Goal: Register for event/course

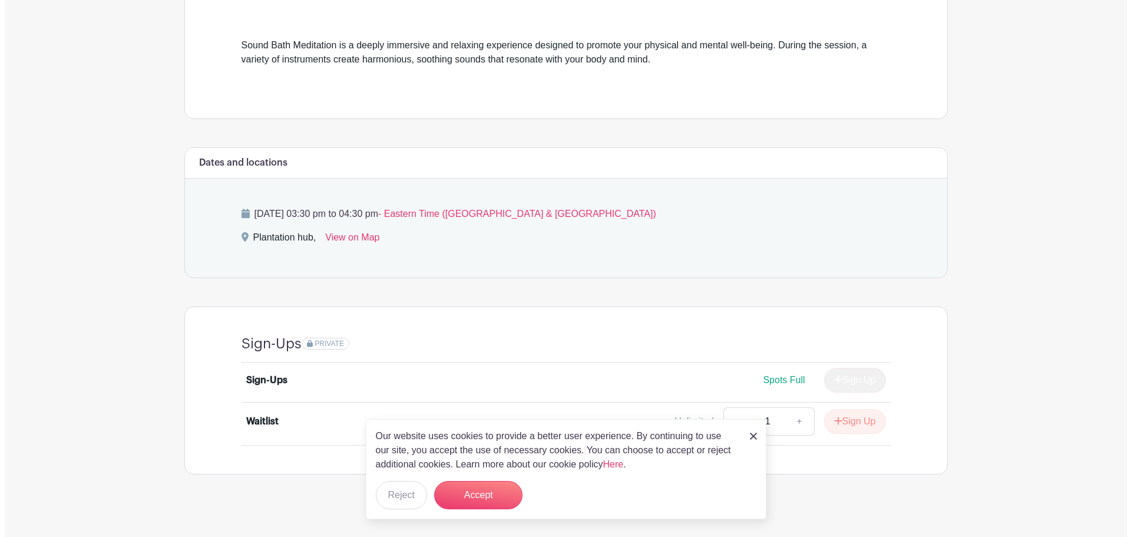
scroll to position [329, 0]
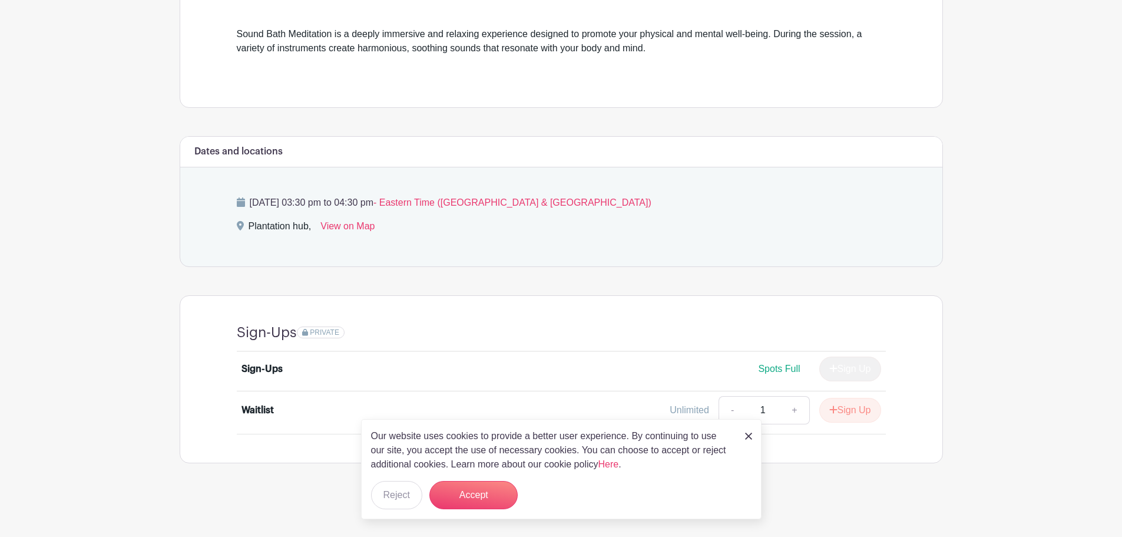
drag, startPoint x: 749, startPoint y: 435, endPoint x: 742, endPoint y: 436, distance: 6.5
click at [749, 435] on img at bounding box center [748, 435] width 7 height 7
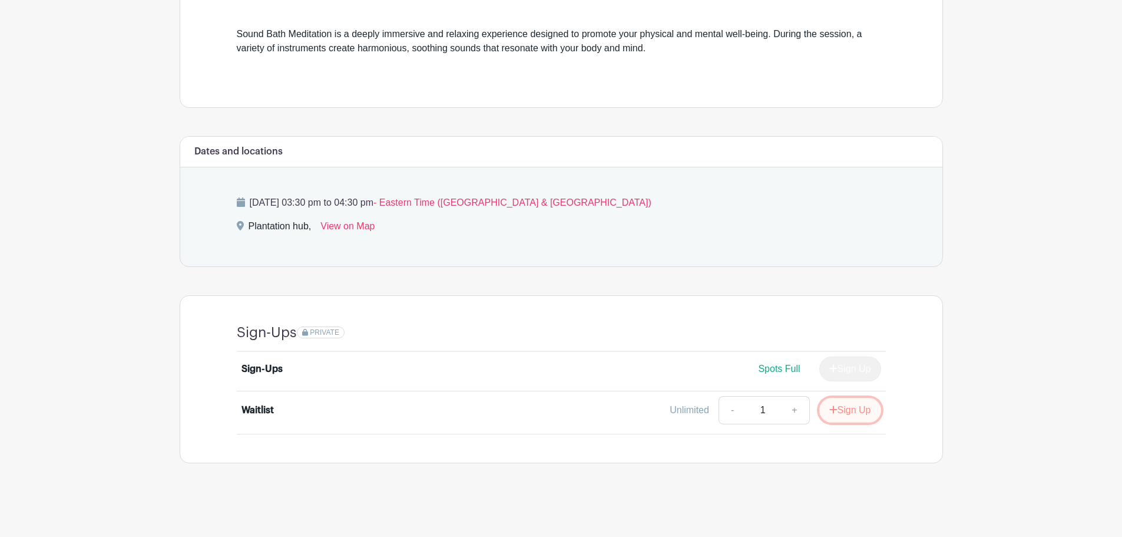
click at [835, 412] on button "Sign Up" at bounding box center [850, 410] width 62 height 25
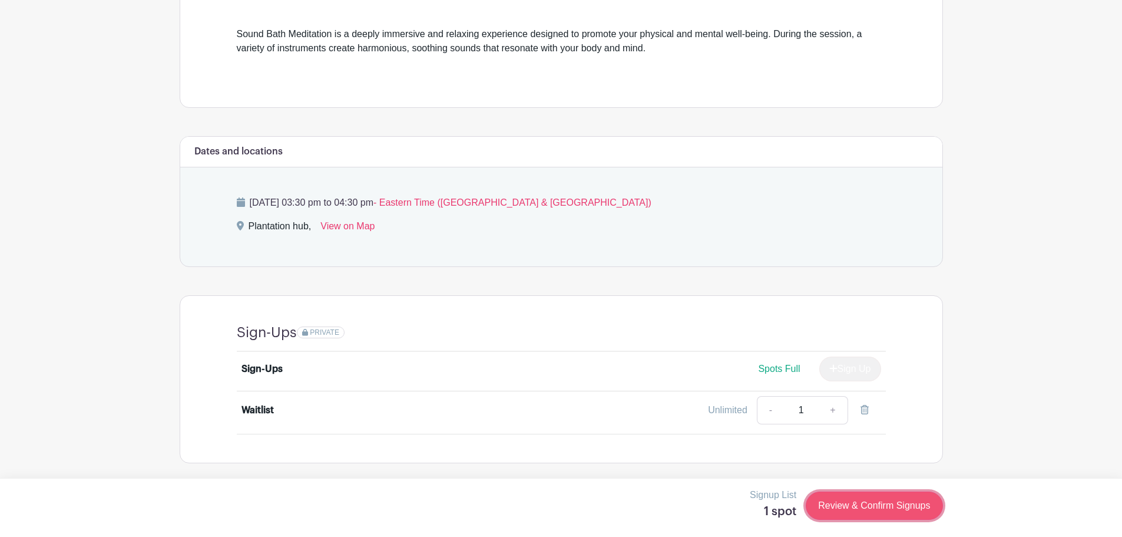
click at [862, 506] on link "Review & Confirm Signups" at bounding box center [874, 505] width 137 height 28
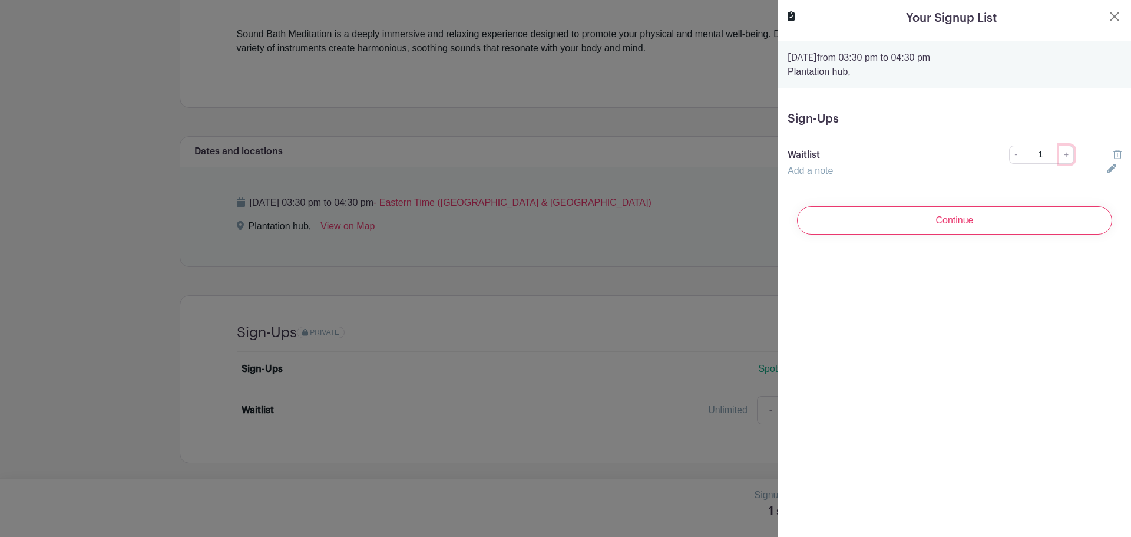
click at [1064, 153] on link "+" at bounding box center [1066, 154] width 15 height 18
type input "2"
click at [987, 223] on input "Continue" at bounding box center [954, 220] width 315 height 28
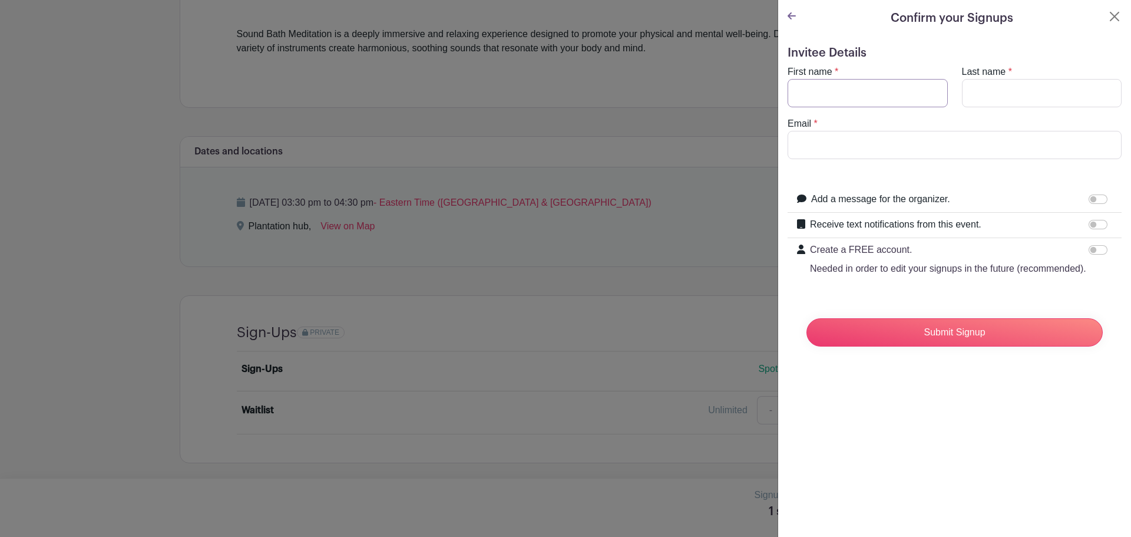
click at [829, 96] on input "First name" at bounding box center [867, 93] width 160 height 28
type input "Liss"
type input "[PERSON_NAME]"
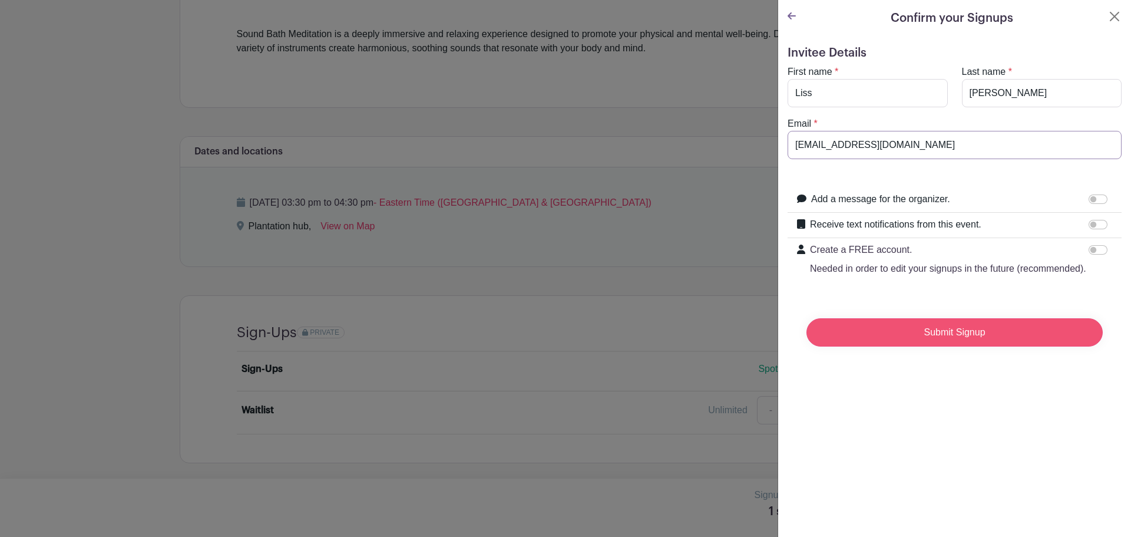
type input "[EMAIL_ADDRESS][DOMAIN_NAME]"
click at [942, 346] on input "Submit Signup" at bounding box center [954, 332] width 296 height 28
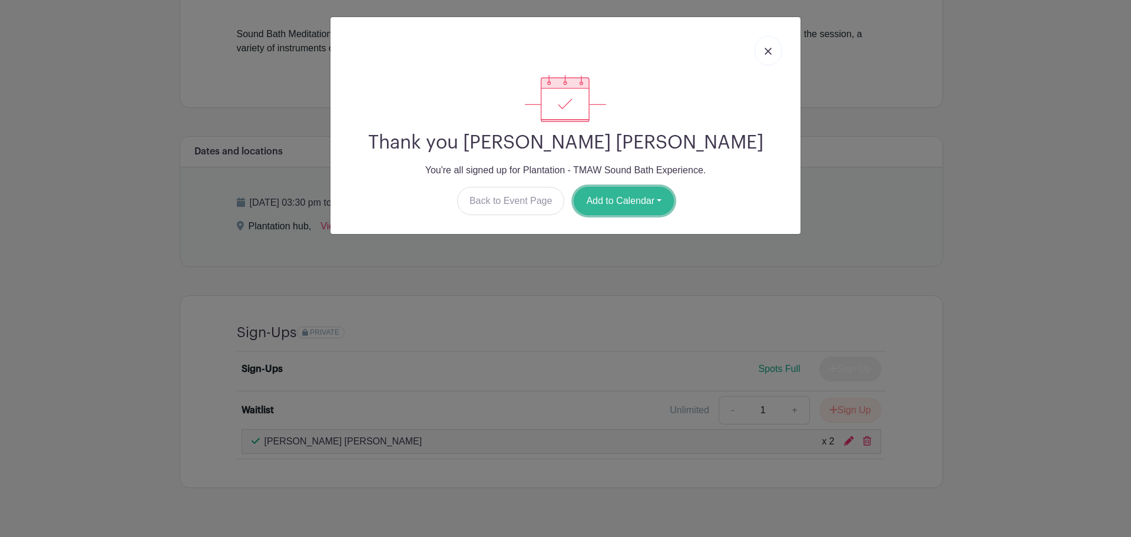
click at [608, 203] on button "Add to Calendar" at bounding box center [624, 201] width 100 height 28
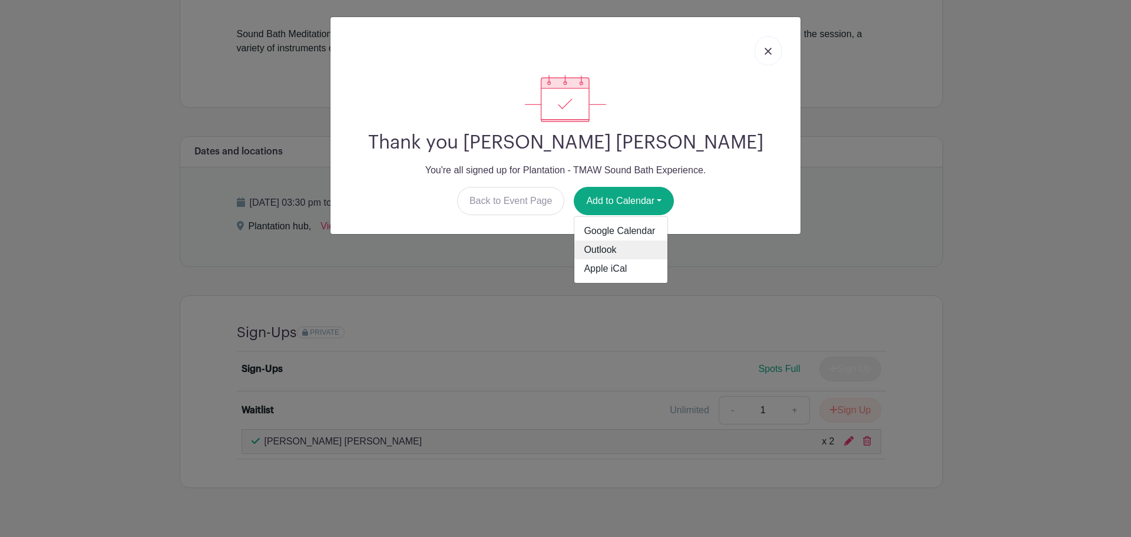
click at [603, 251] on link "Outlook" at bounding box center [620, 249] width 93 height 19
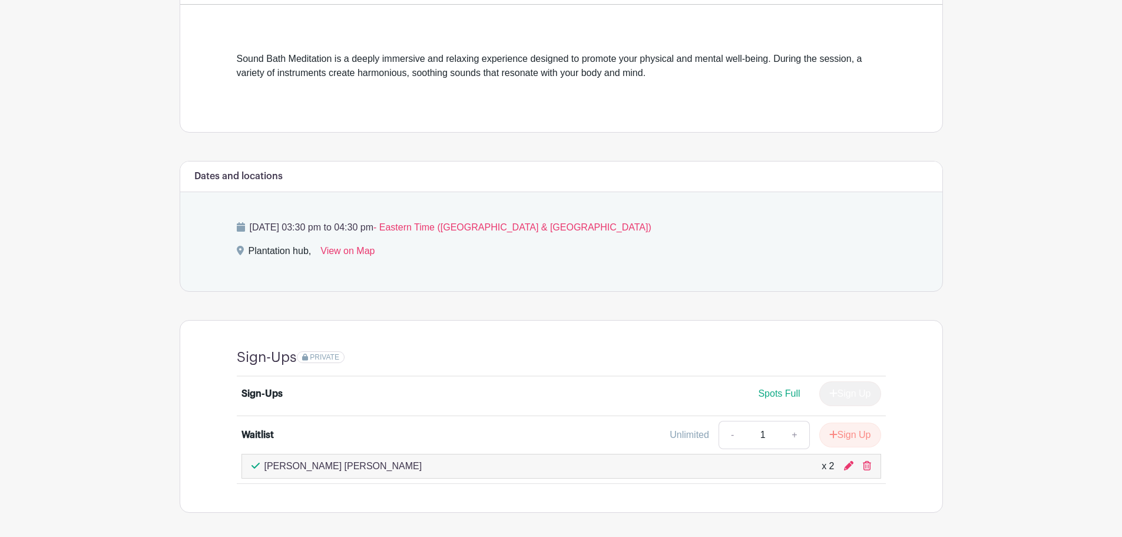
scroll to position [353, 0]
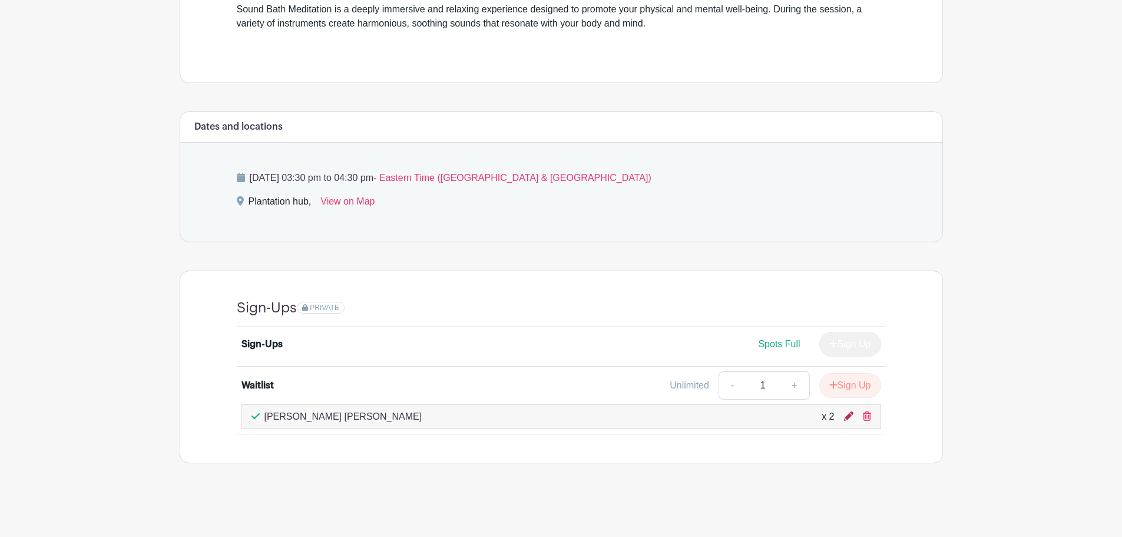
click at [848, 415] on icon at bounding box center [848, 415] width 9 height 9
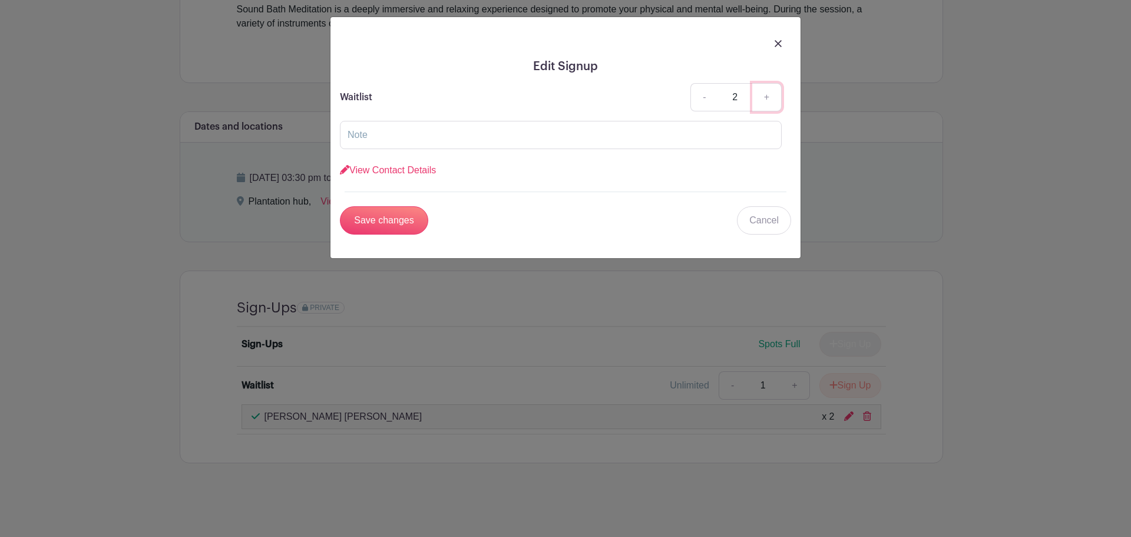
click at [768, 96] on link "+" at bounding box center [766, 97] width 29 height 28
type input "3"
click at [403, 220] on input "Save changes" at bounding box center [384, 220] width 88 height 28
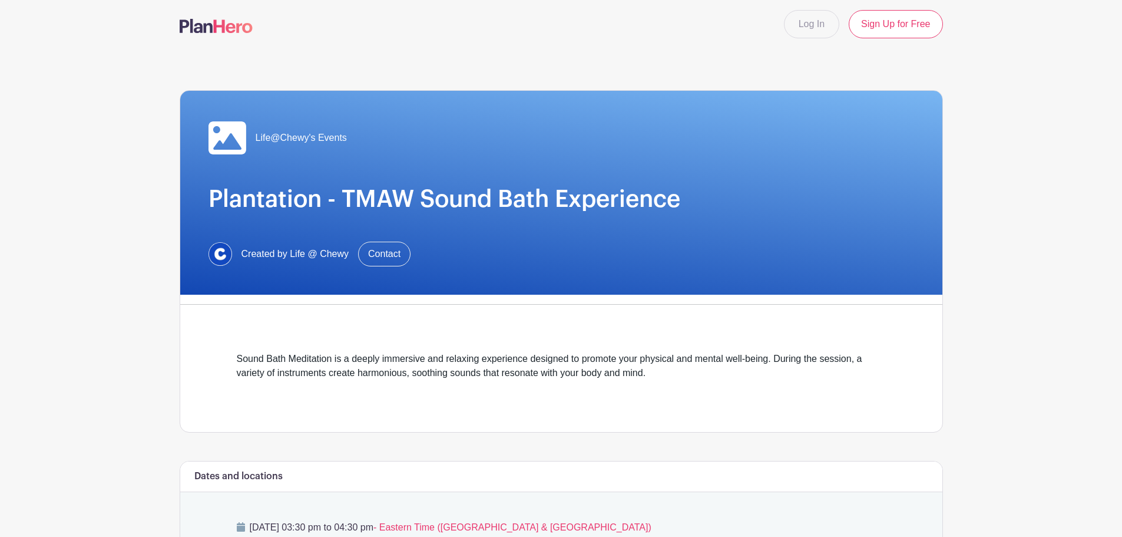
scroll to position [0, 0]
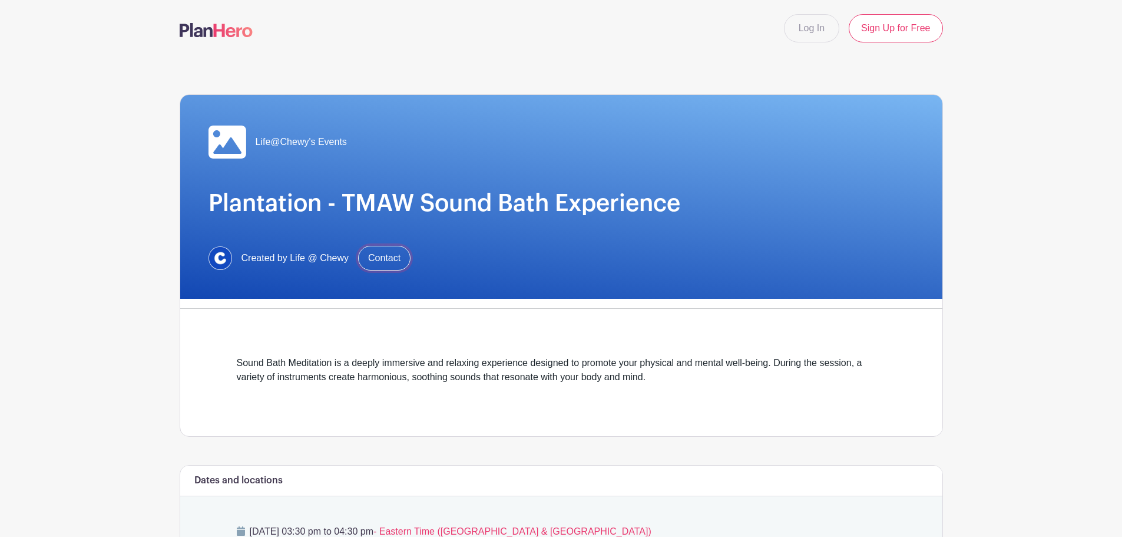
click at [380, 256] on link "Contact" at bounding box center [384, 258] width 52 height 25
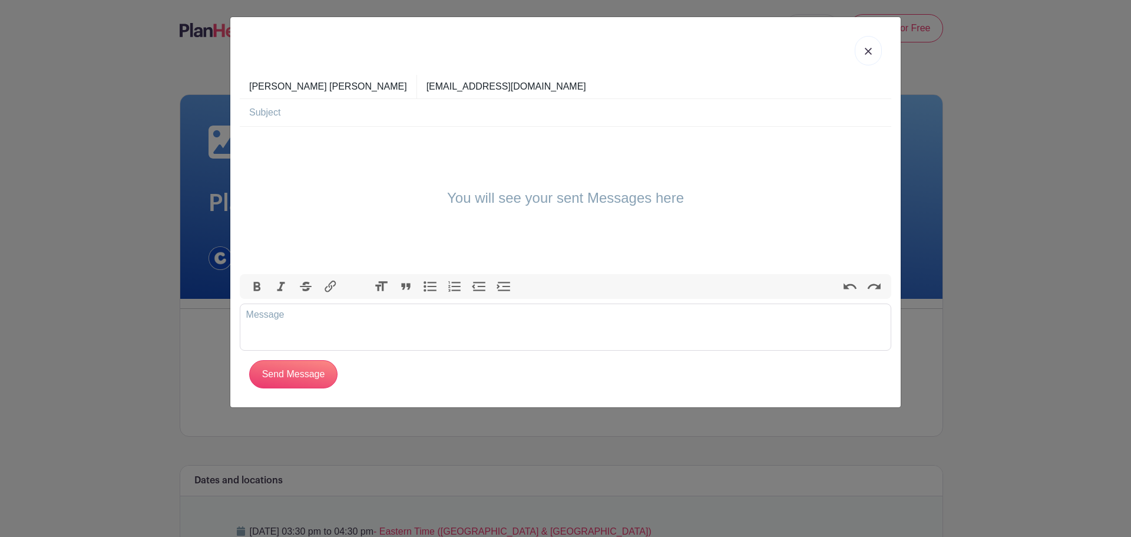
click at [285, 115] on input "text" at bounding box center [570, 112] width 642 height 27
click at [871, 51] on img at bounding box center [868, 51] width 7 height 7
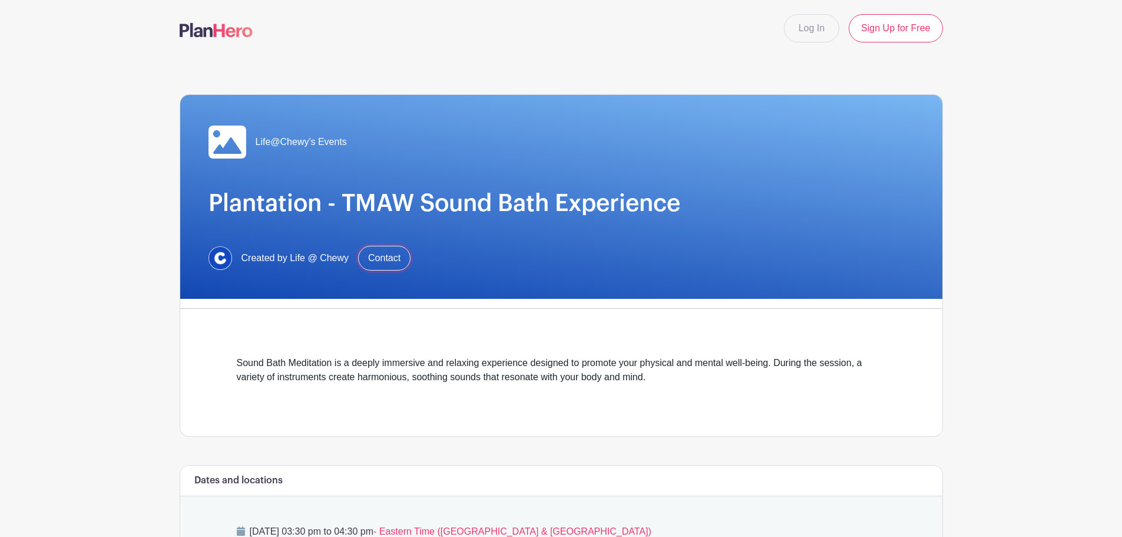
click at [389, 255] on link "Contact" at bounding box center [384, 258] width 52 height 25
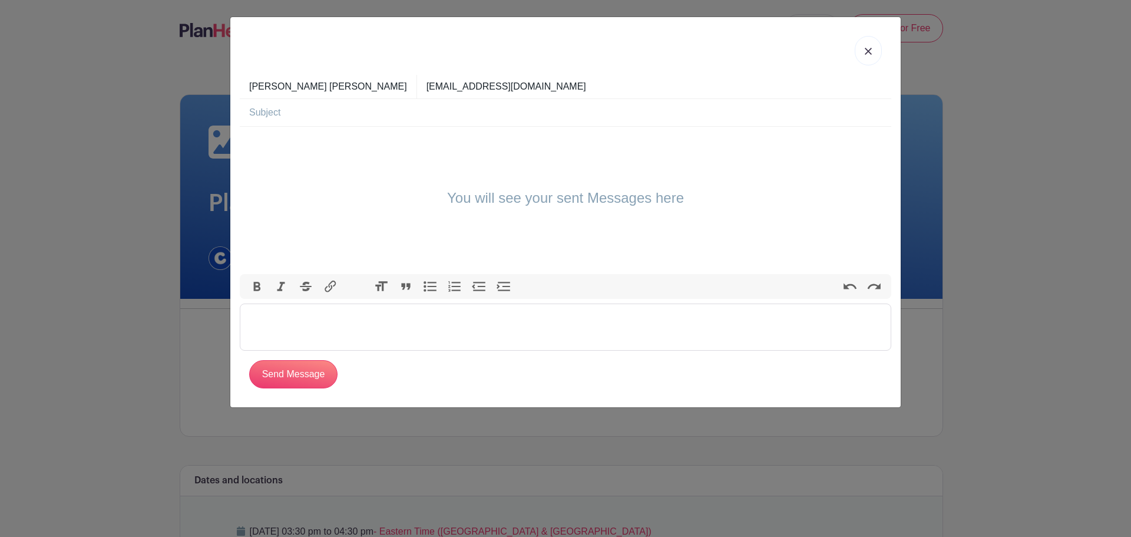
click at [259, 319] on trix-editor at bounding box center [565, 326] width 651 height 47
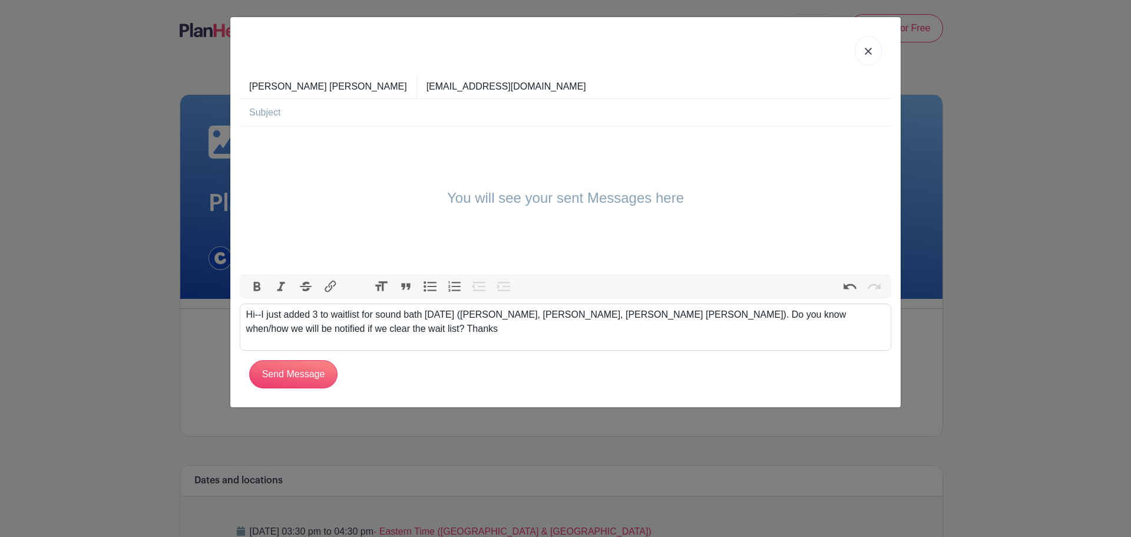
type trix-editor "<div>Hi--I just added 3 to waitlist for sound bath tomorrow (Da-Wai Hu, Eleonor…"
click at [320, 116] on input "text" at bounding box center [570, 112] width 642 height 27
type input "sound bath wait list"
click at [292, 378] on input "Send Message" at bounding box center [293, 374] width 88 height 28
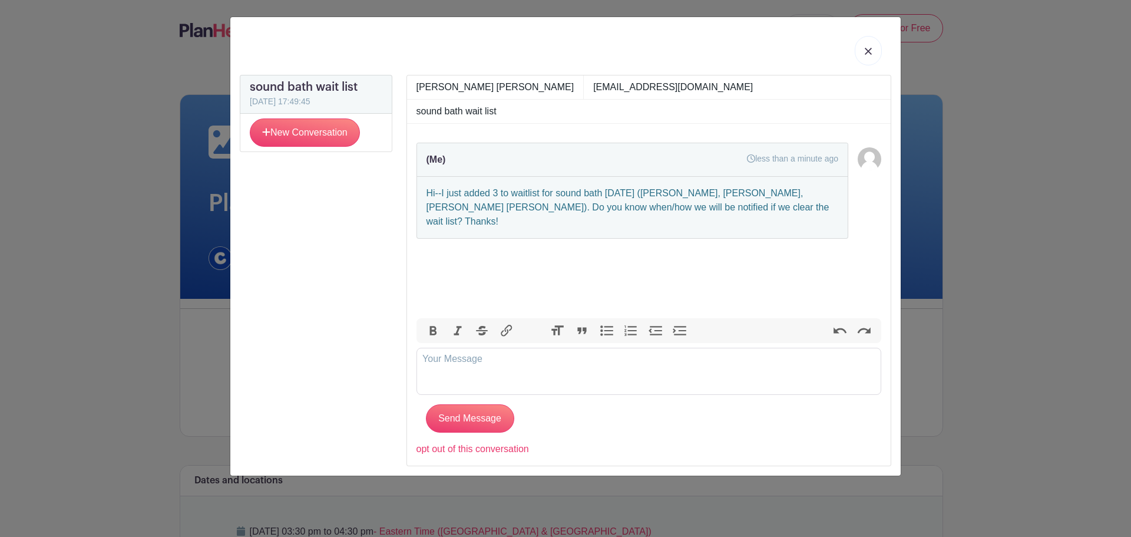
click at [866, 51] on img at bounding box center [868, 51] width 7 height 7
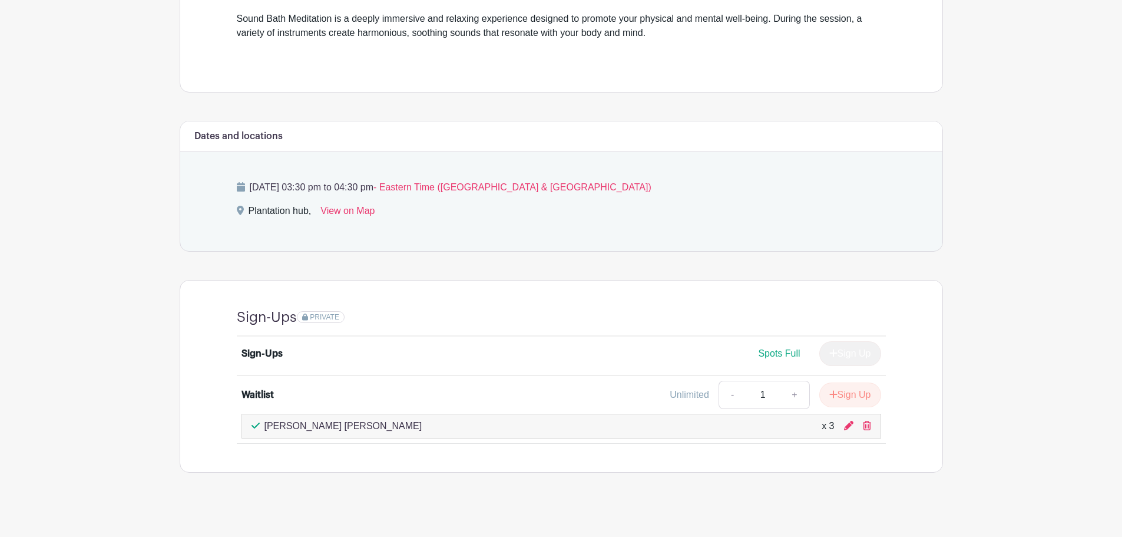
scroll to position [382, 0]
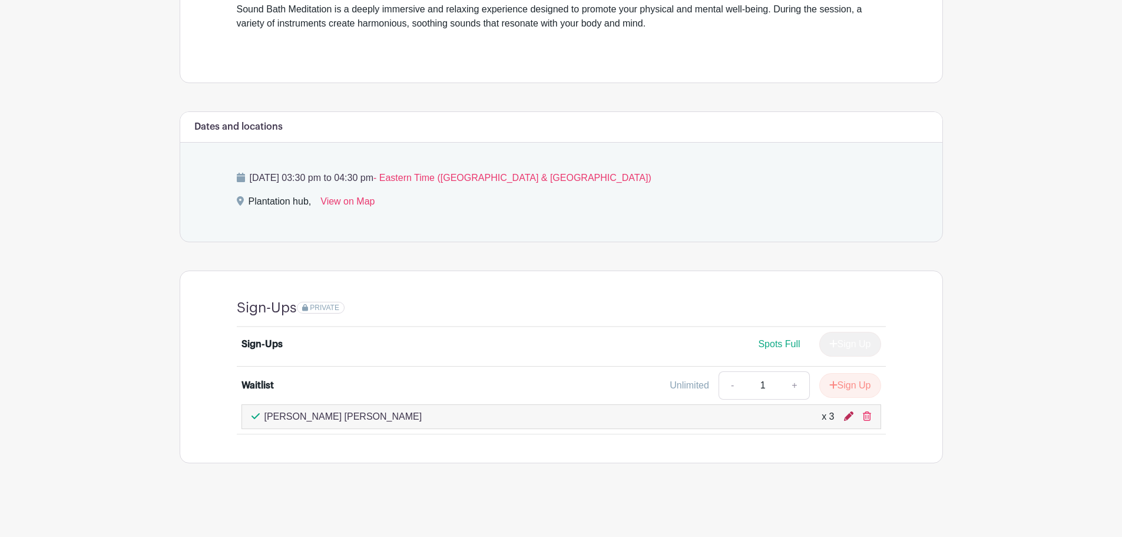
click at [847, 418] on icon at bounding box center [848, 415] width 9 height 9
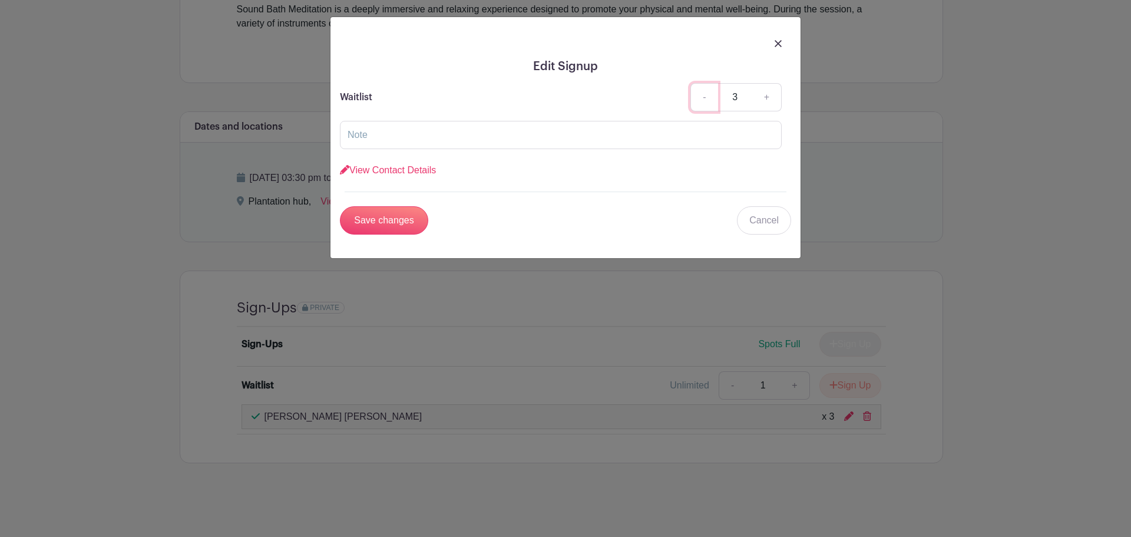
click at [703, 97] on link "-" at bounding box center [703, 97] width 27 height 28
type input "2"
click at [452, 145] on input "text" at bounding box center [561, 135] width 442 height 28
type input "Liss Montgomery; Eleonore Mueller - thank you!"
click at [373, 225] on input "Save changes" at bounding box center [384, 220] width 88 height 28
